Goal: Task Accomplishment & Management: Complete application form

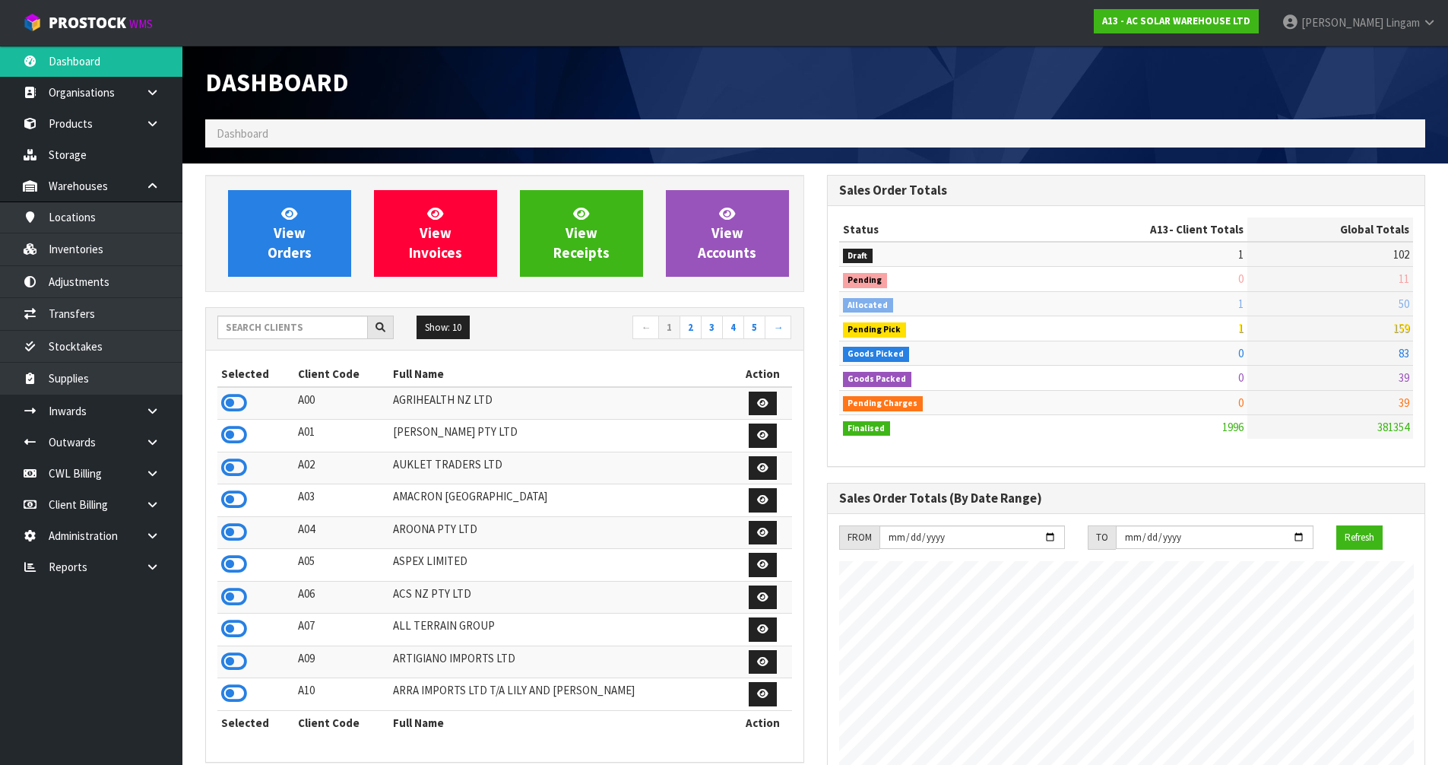
click at [287, 331] on input "text" at bounding box center [292, 328] width 151 height 24
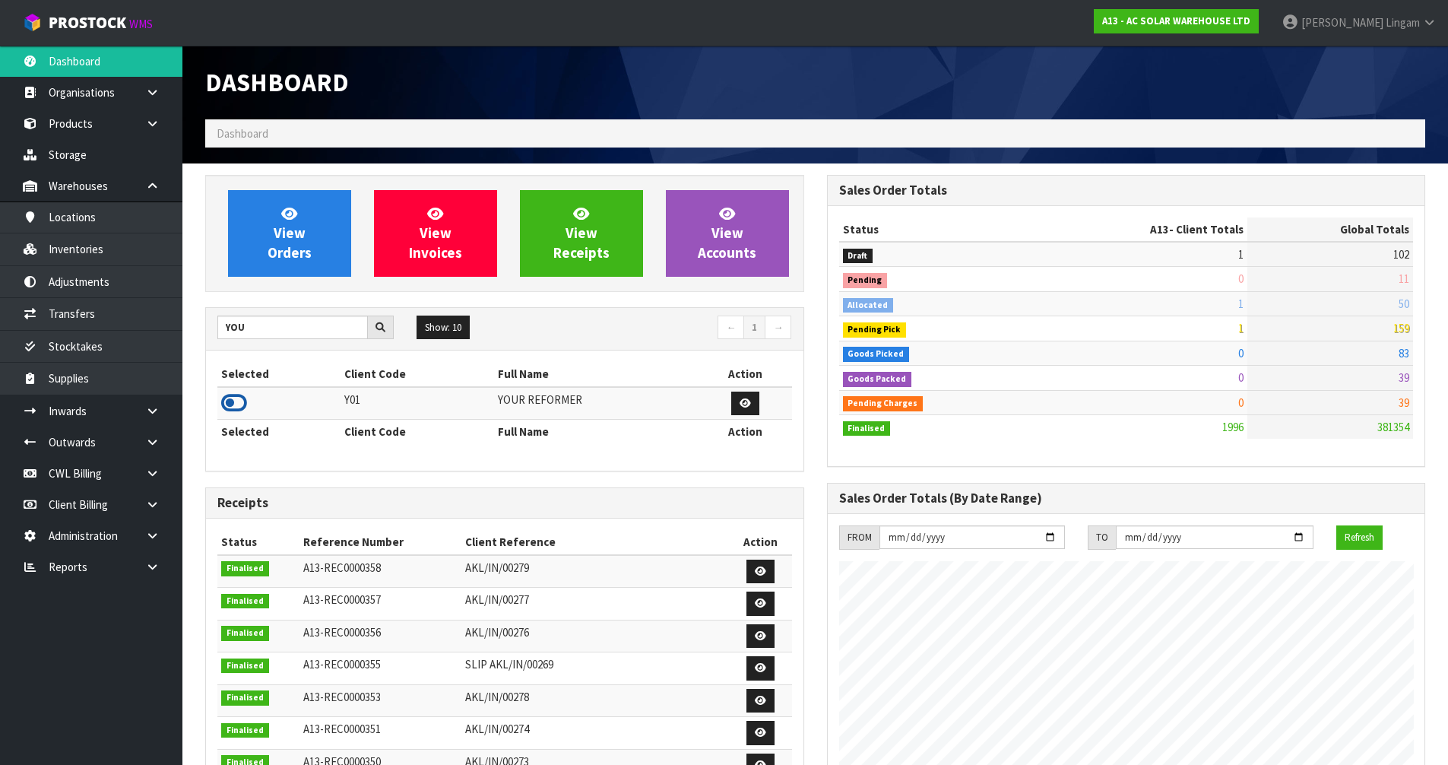
type input "YOU"
click at [229, 404] on icon at bounding box center [234, 403] width 26 height 23
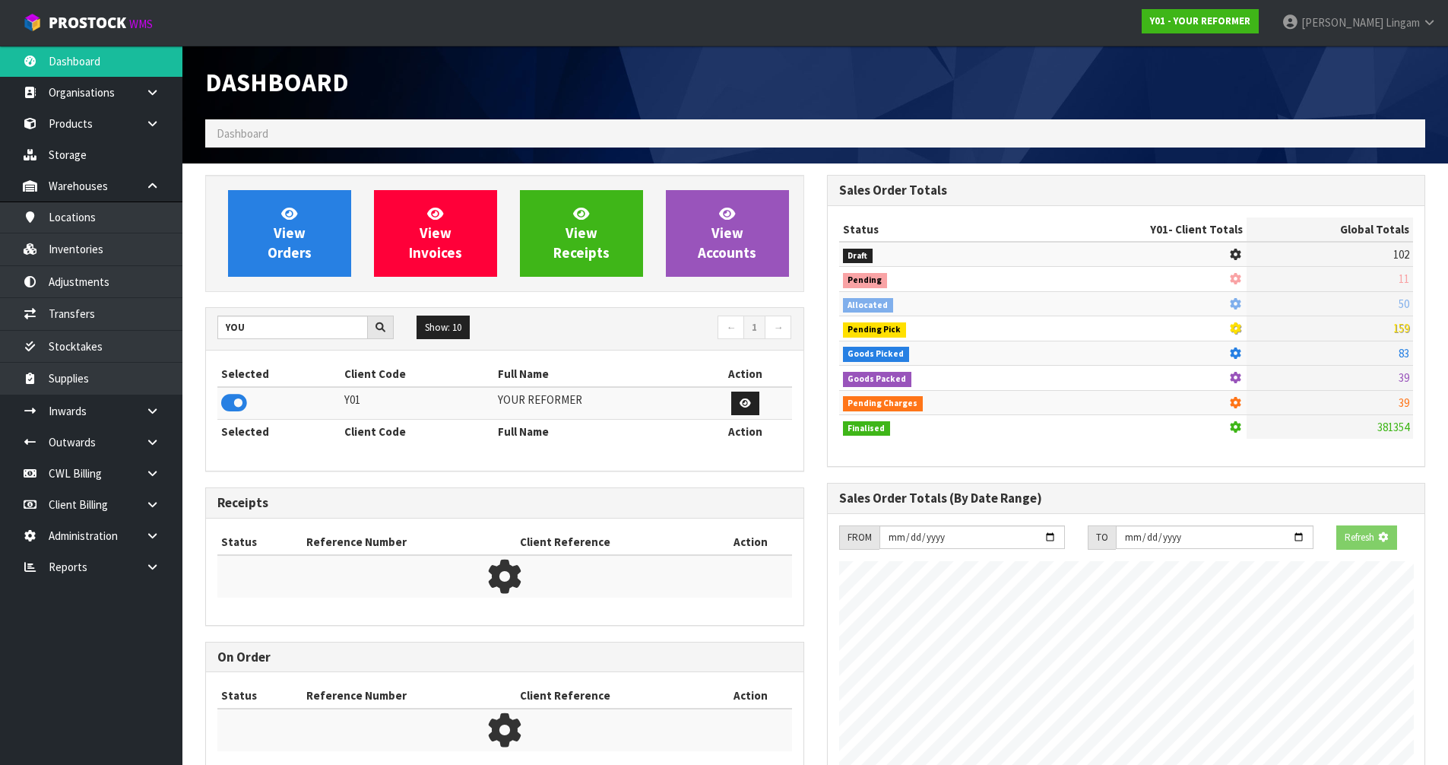
scroll to position [1127, 621]
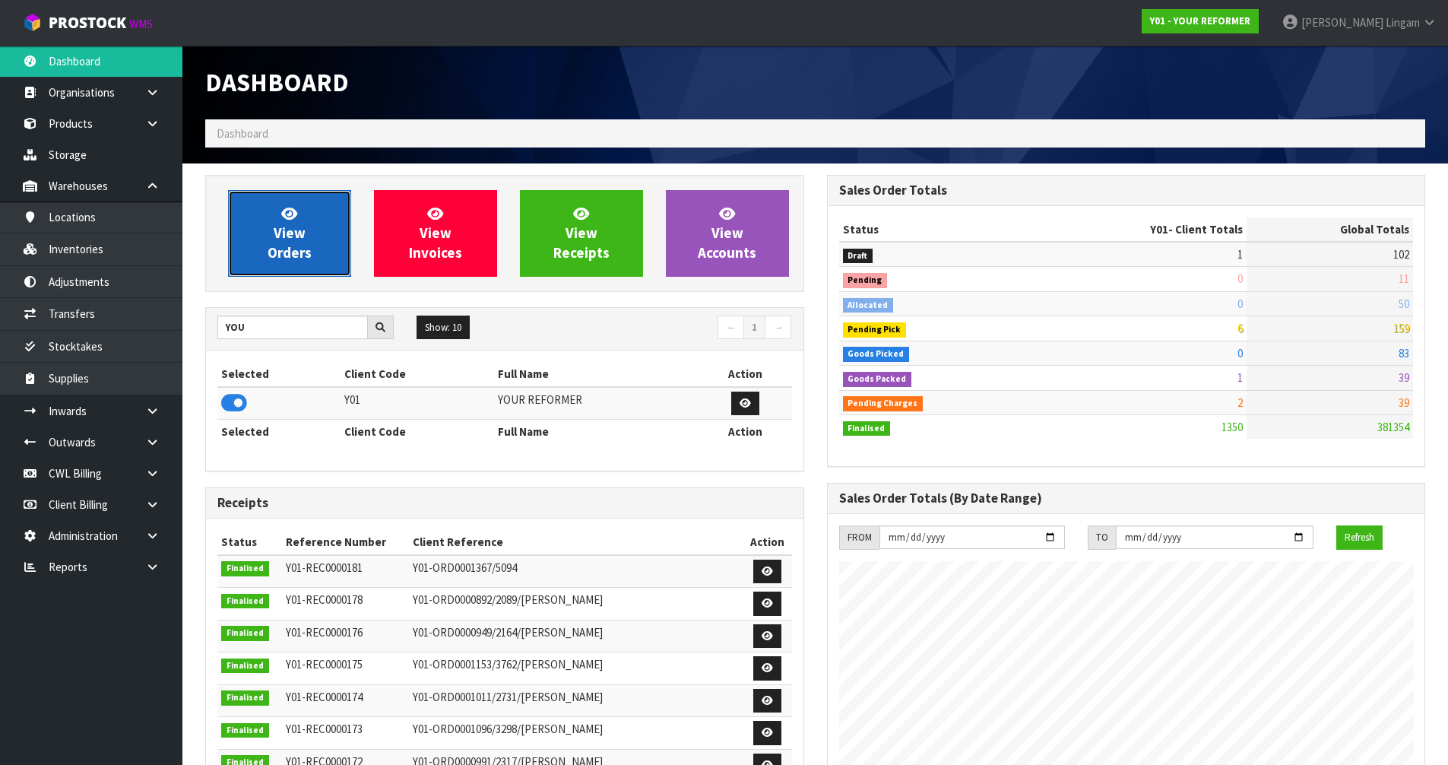
click at [283, 255] on span "View Orders" at bounding box center [290, 233] width 44 height 57
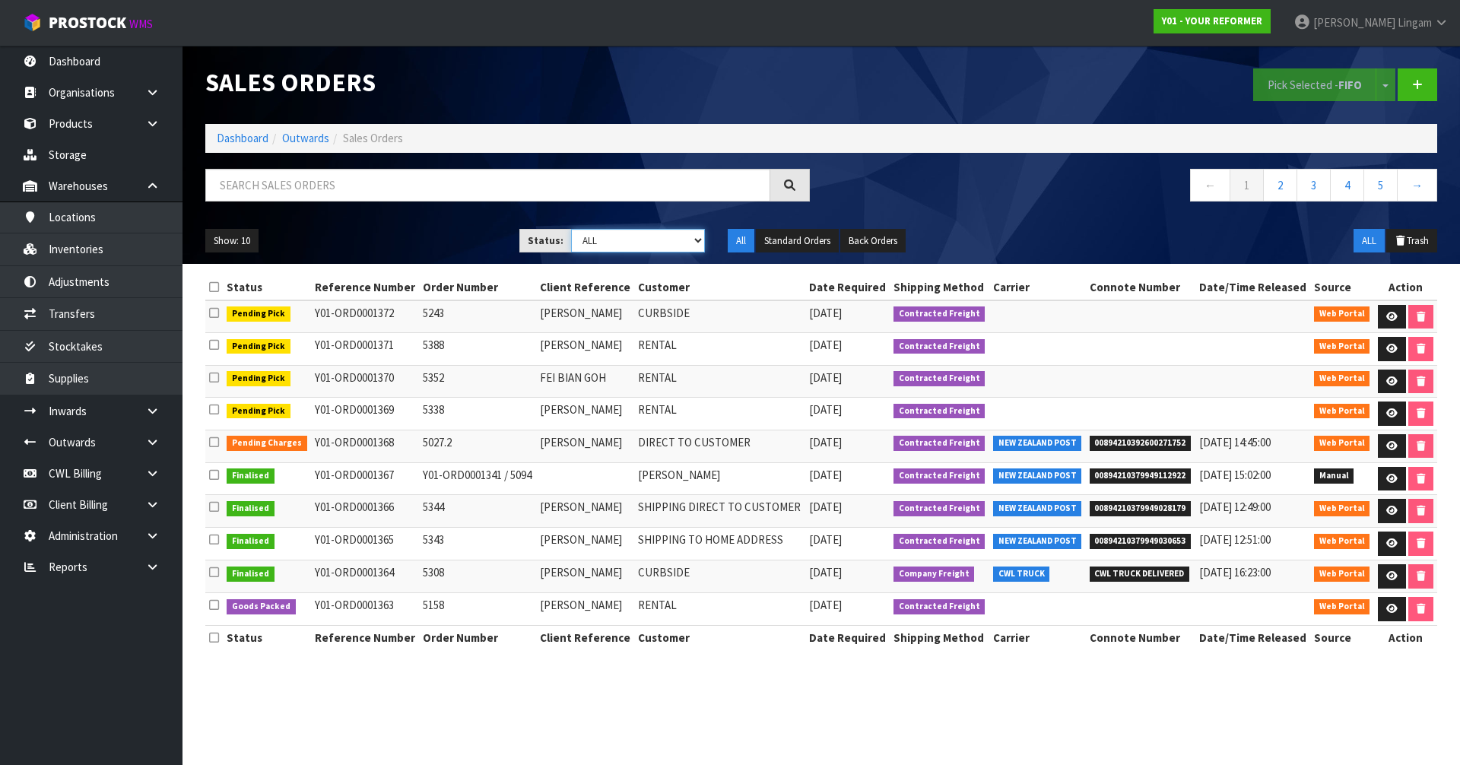
click at [659, 244] on select "Draft Pending Allocated Pending Pick Goods Picked Goods Packed Pending Charges …" at bounding box center [638, 241] width 135 height 24
select select "string:6"
click at [571, 229] on select "Draft Pending Allocated Pending Pick Goods Picked Goods Packed Pending Charges …" at bounding box center [638, 241] width 135 height 24
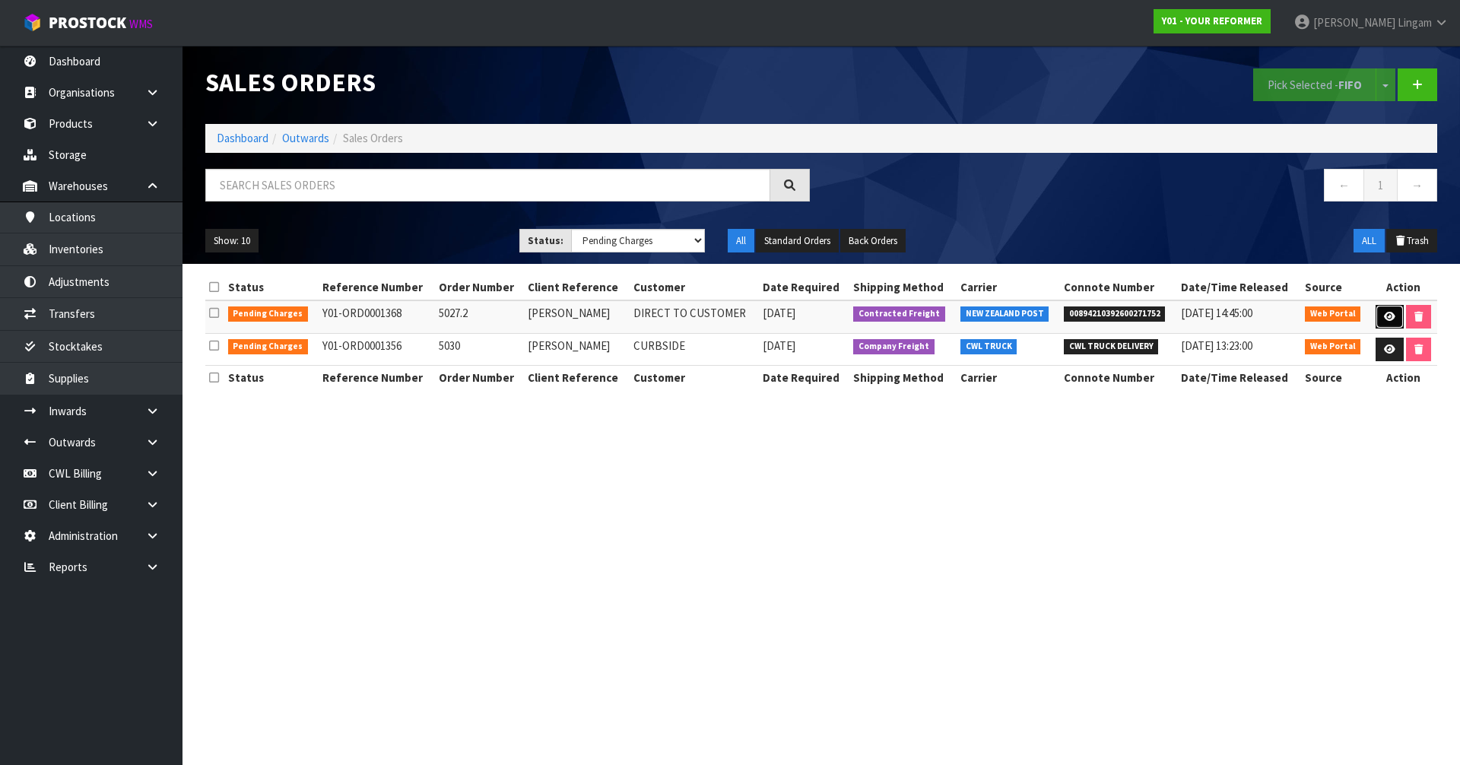
click at [1386, 310] on link at bounding box center [1389, 317] width 28 height 24
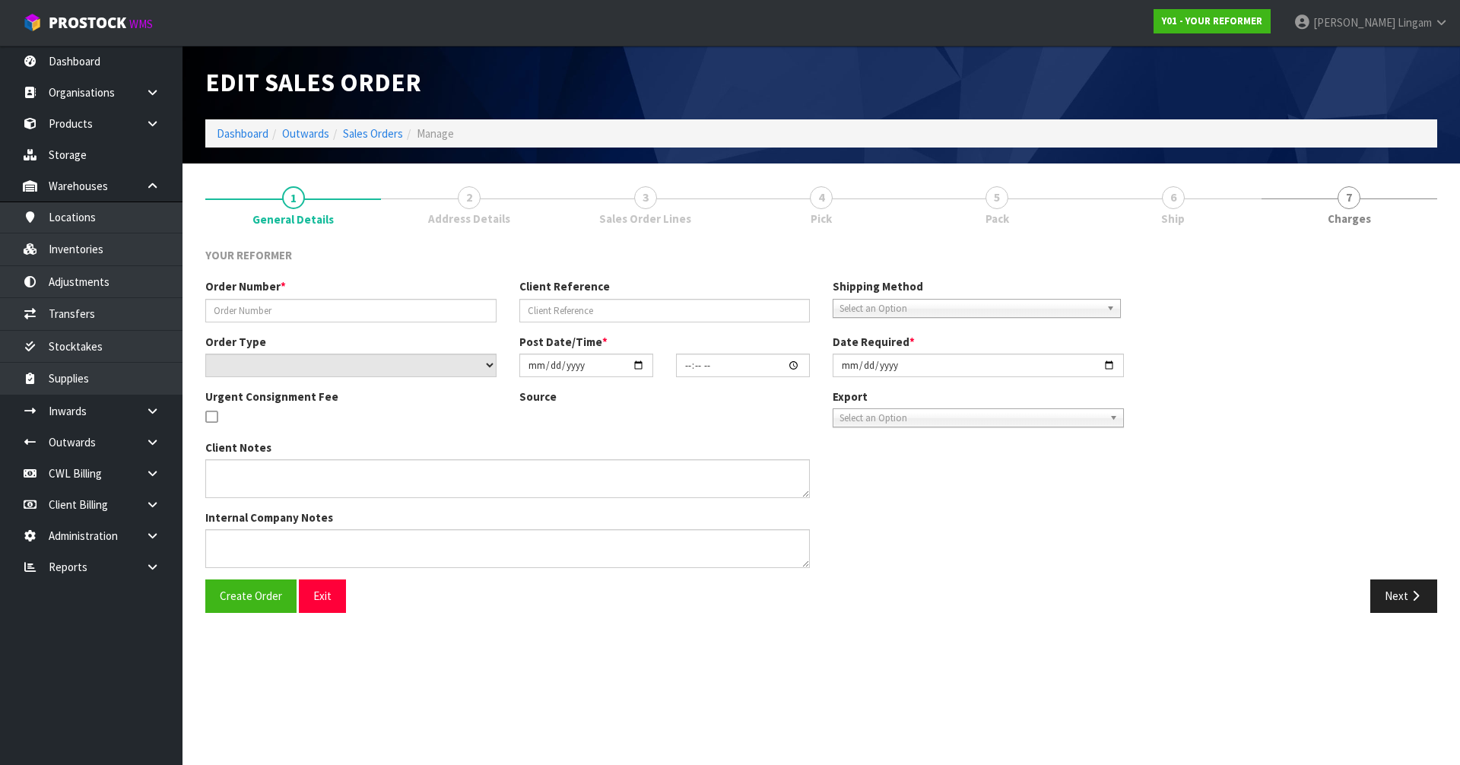
type input "5027.2"
type input "[PERSON_NAME]"
select select "number:0"
type input "[DATE]"
type input "09:58:00.000"
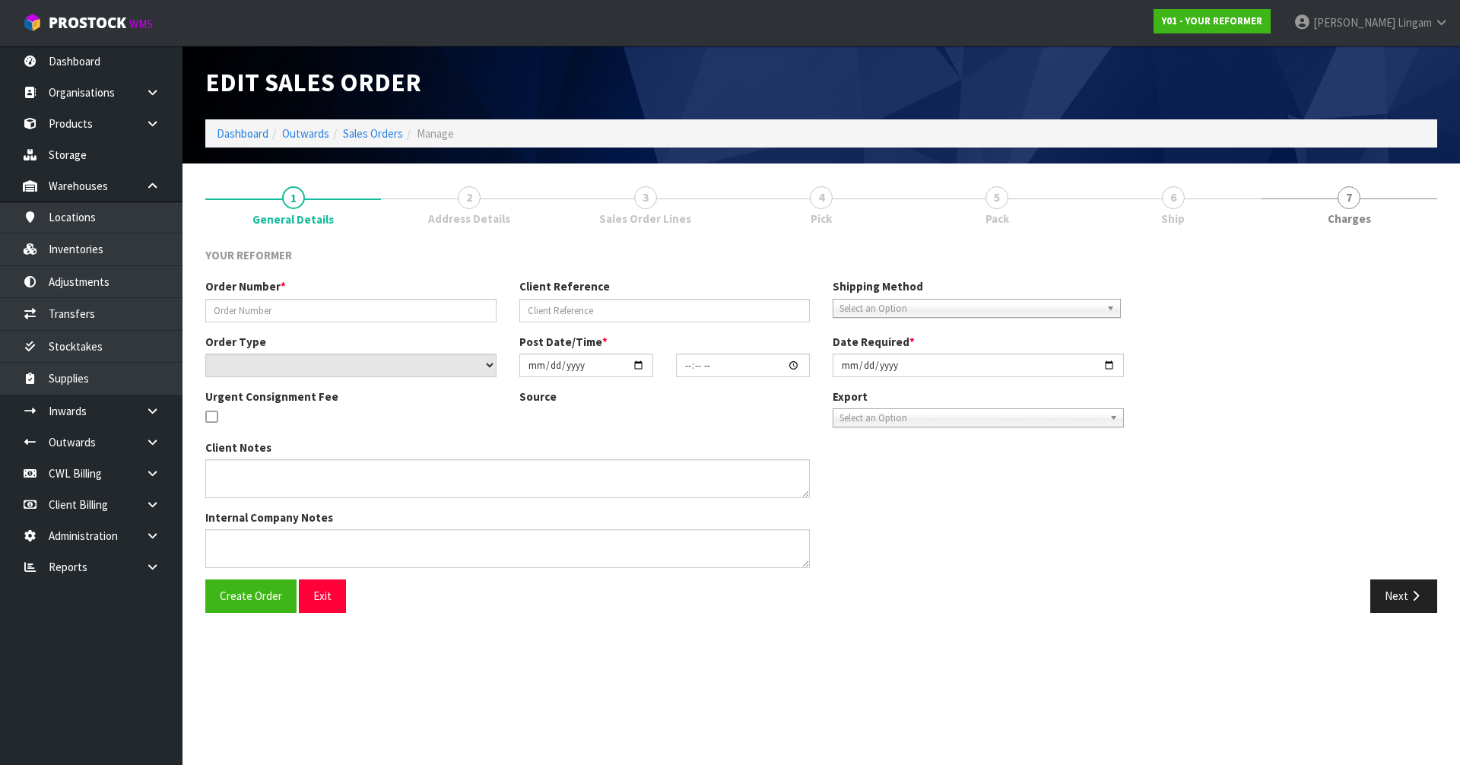
type input "[DATE]"
type textarea "[PERSON_NAME] [STREET_ADDRESS][PERSON_NAME] ([GEOGRAPHIC_DATA]) [PHONE_NUMBER]"
type textarea "COULD WE PLEASE ARRANGE FOR A REPLACEMENT MOCHA PILATES BOX TO BE SENT DIRECTLY…"
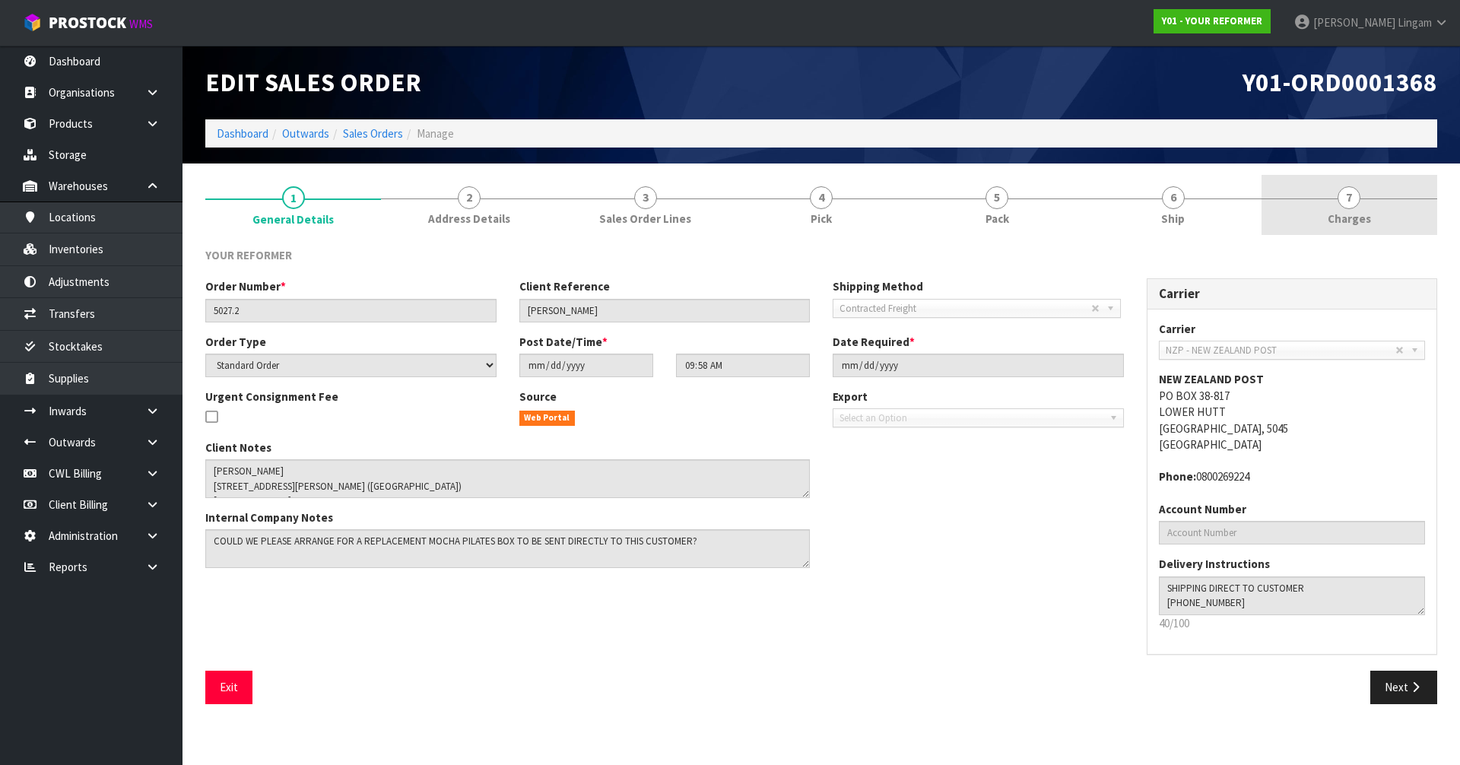
click at [1370, 208] on link "7 [GEOGRAPHIC_DATA]" at bounding box center [1349, 205] width 176 height 60
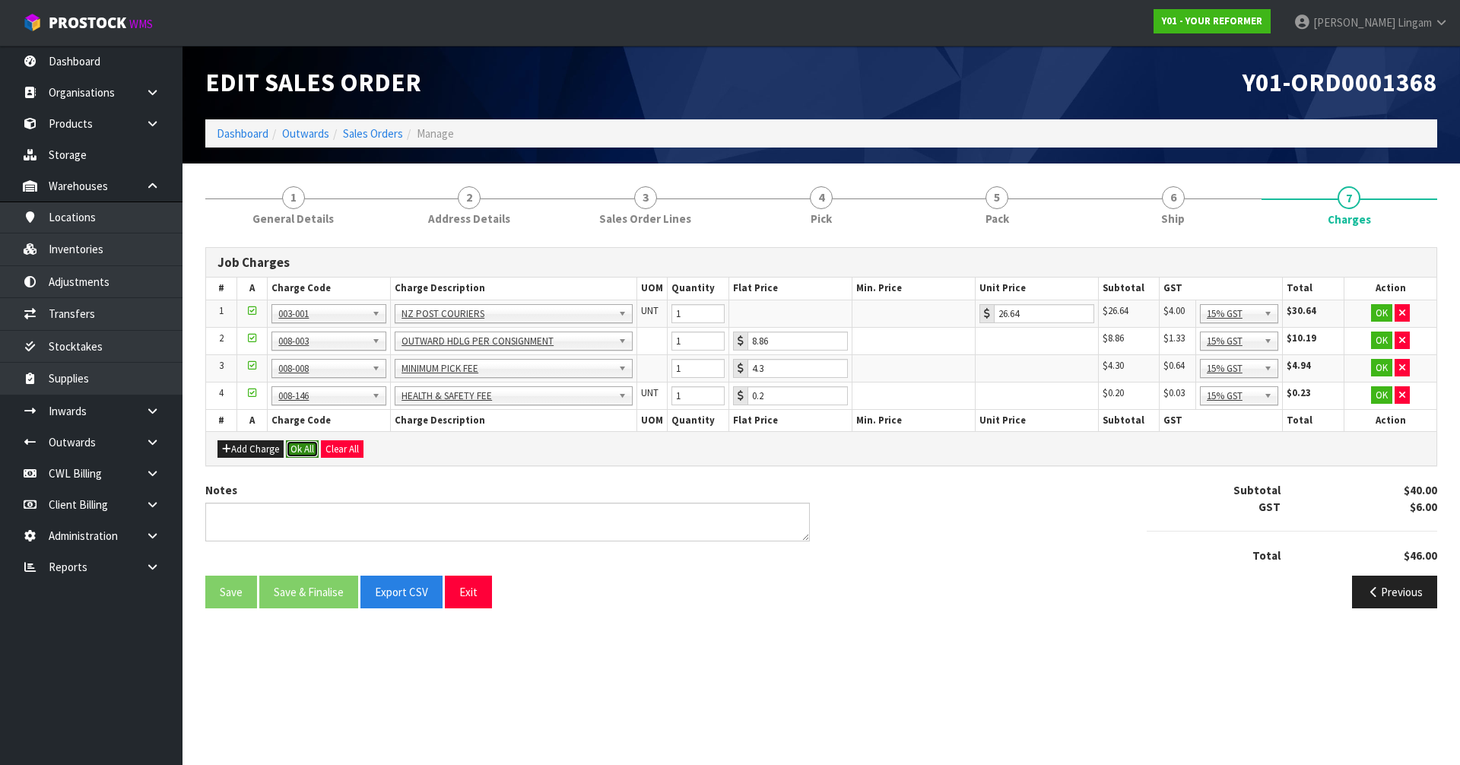
click at [300, 449] on button "Ok All" at bounding box center [302, 449] width 33 height 18
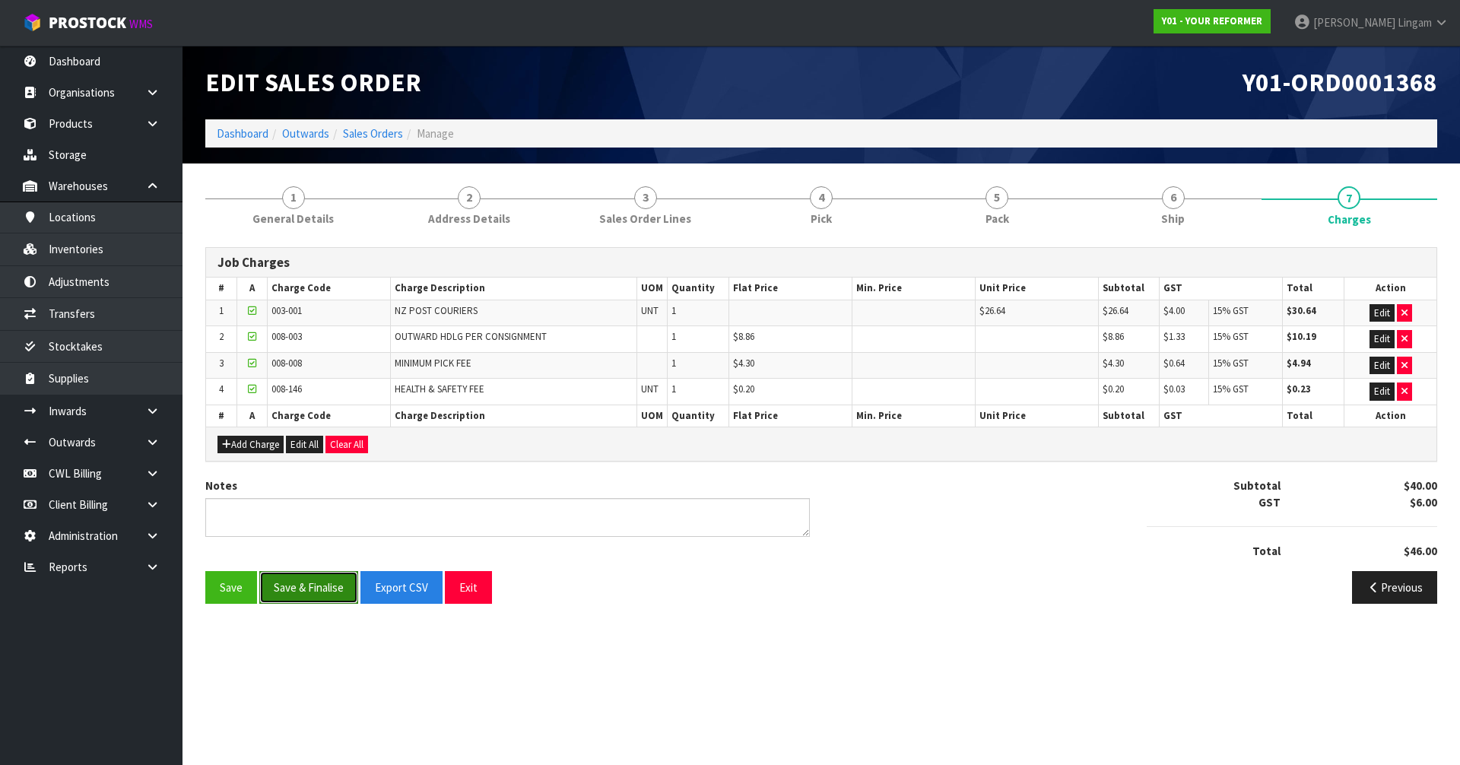
click at [325, 589] on button "Save & Finalise" at bounding box center [308, 587] width 99 height 33
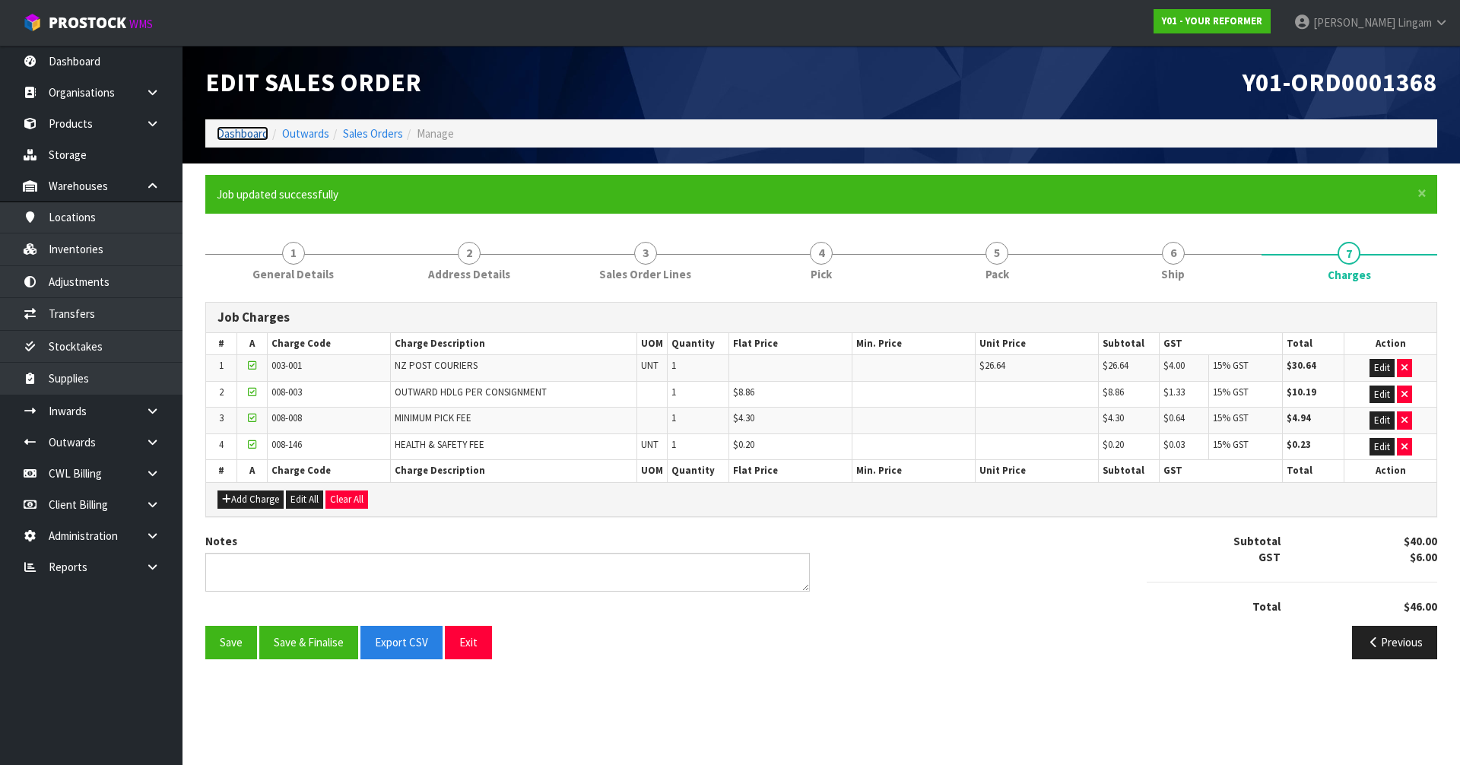
click at [248, 133] on link "Dashboard" at bounding box center [243, 133] width 52 height 14
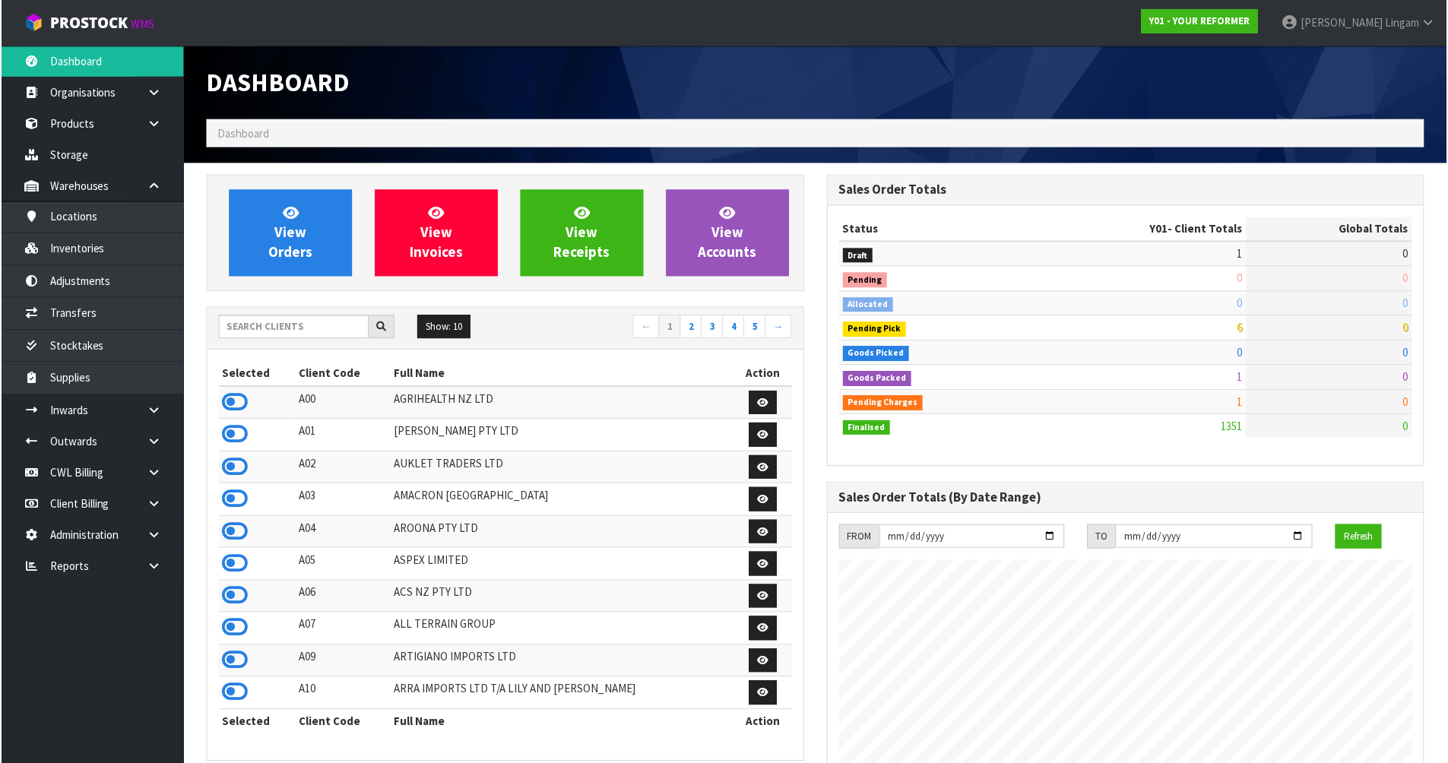
scroll to position [1127, 621]
